Goal: Navigation & Orientation: Find specific page/section

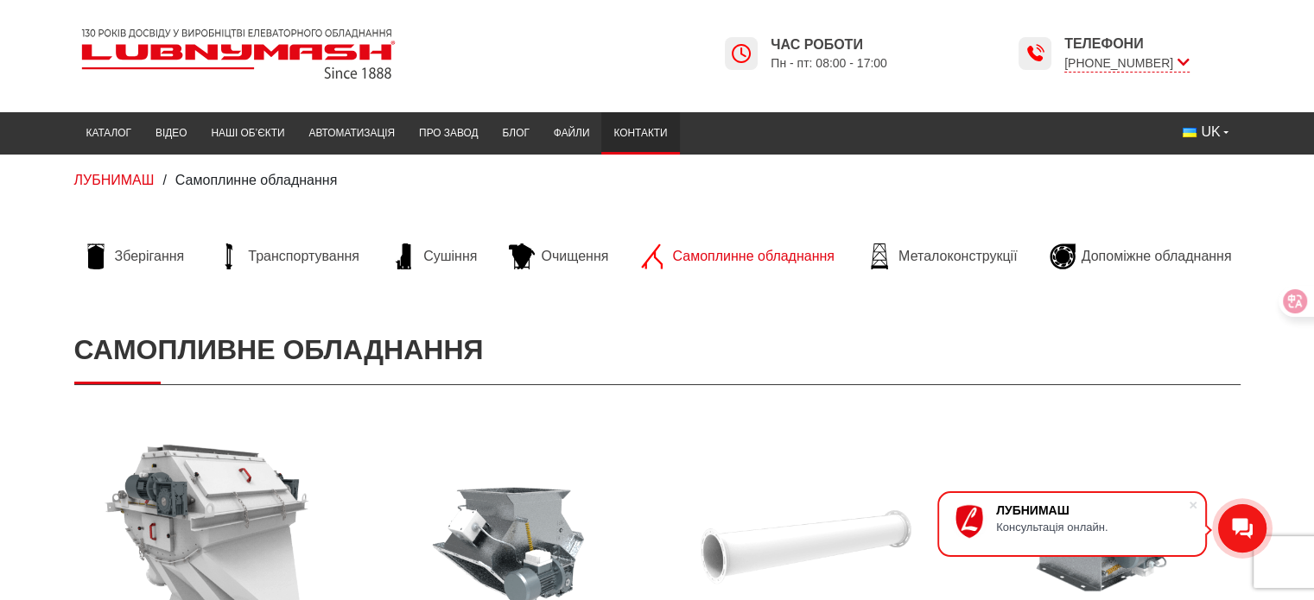
click at [632, 133] on link "Контакти" at bounding box center [640, 134] width 78 height 34
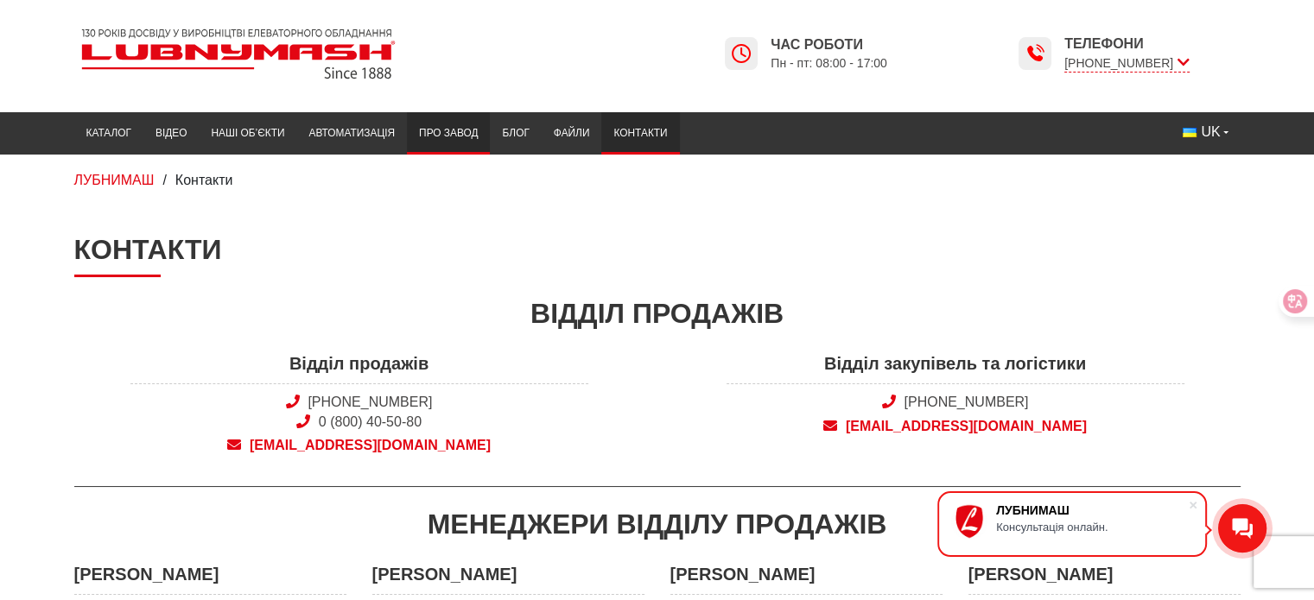
click at [438, 136] on link "Про завод" at bounding box center [448, 134] width 83 height 34
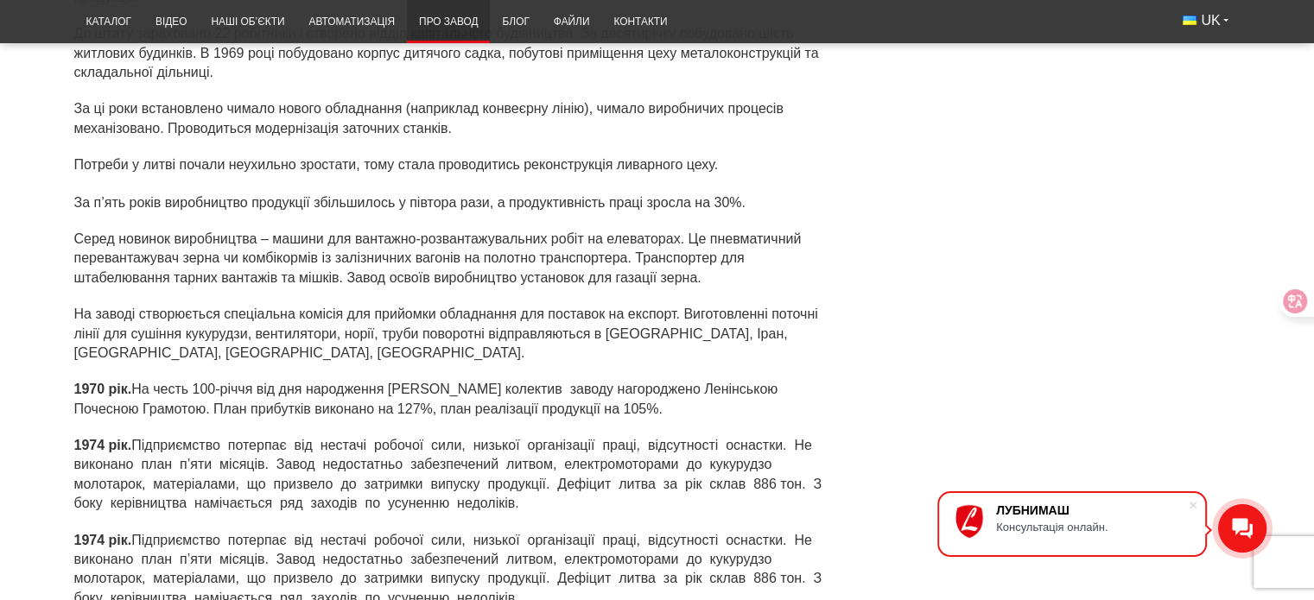
scroll to position [3109, 0]
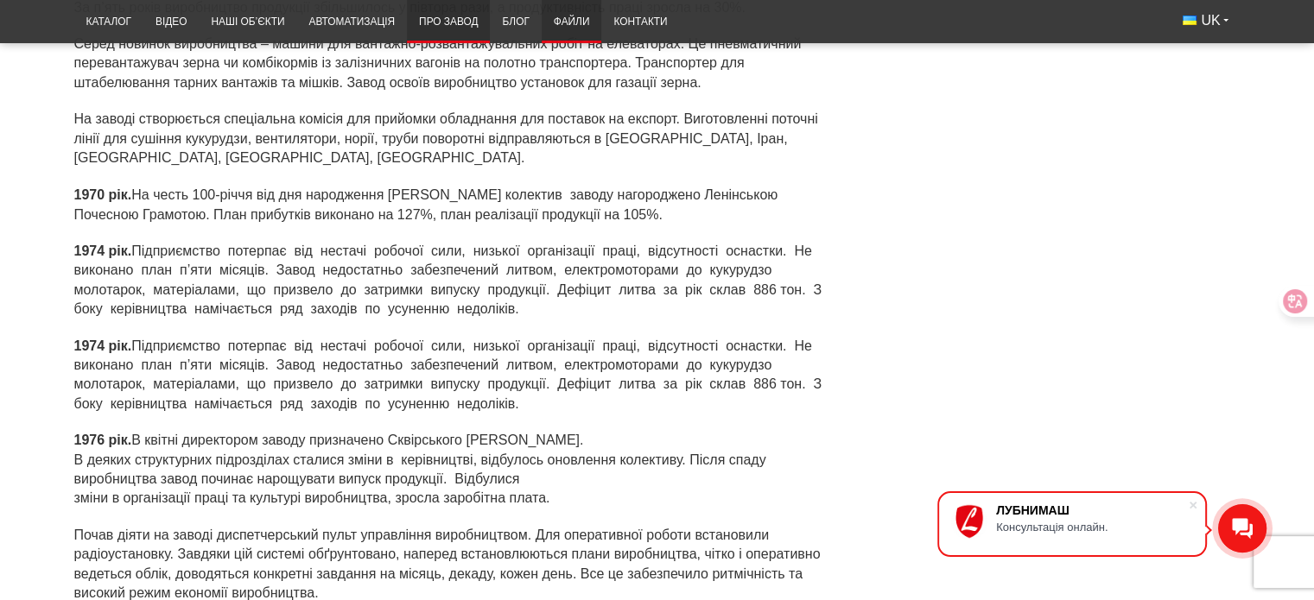
click at [568, 16] on link "Файли" at bounding box center [572, 22] width 60 height 34
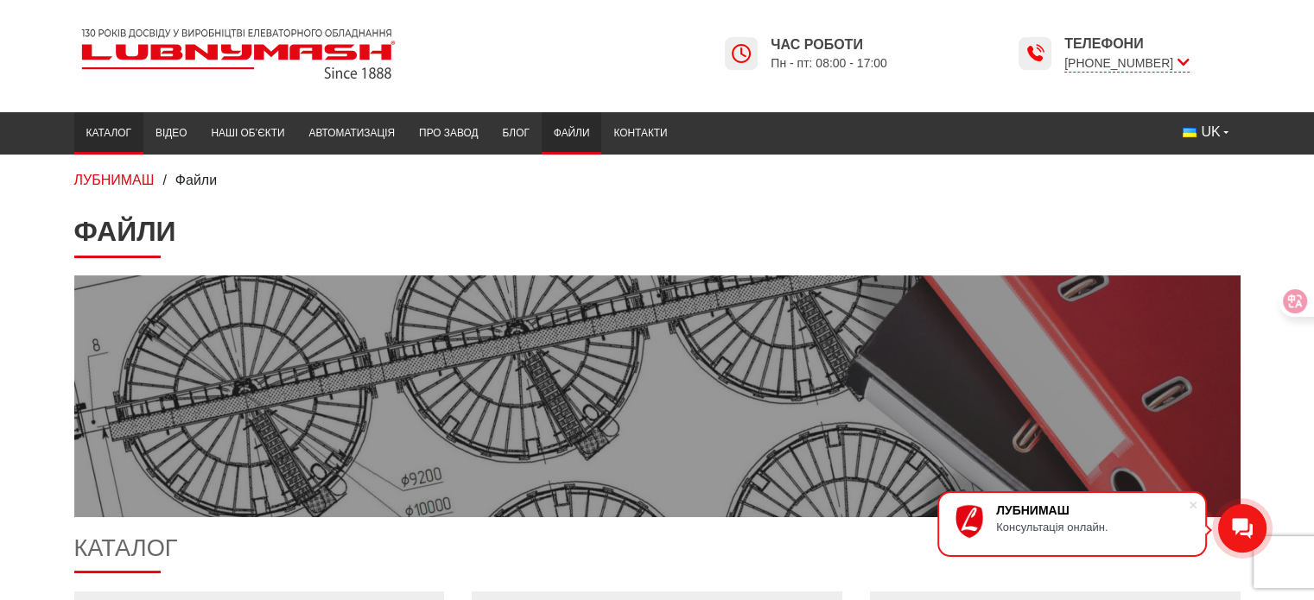
click at [121, 130] on link "Каталог" at bounding box center [108, 134] width 69 height 34
